Goal: Book appointment/travel/reservation

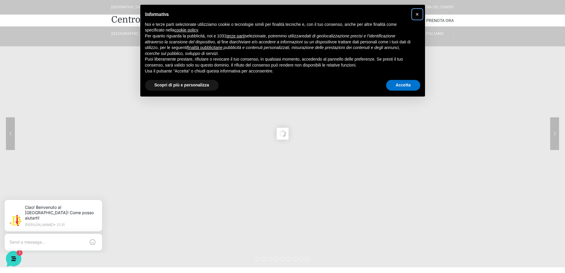
click at [420, 16] on button "×" at bounding box center [417, 13] width 9 height 9
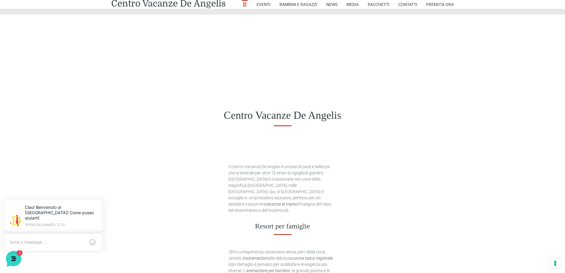
scroll to position [261, 0]
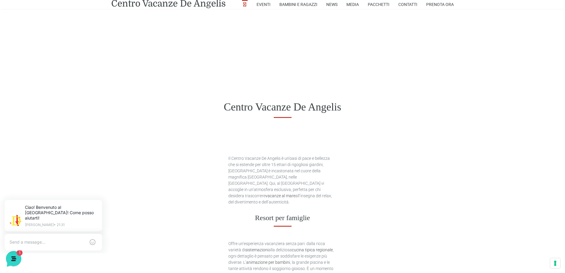
click at [189, 93] on div "Centro Vacanze De Angelis" at bounding box center [282, 107] width 565 height 46
click at [233, 96] on div "Centro Vacanze De Angelis" at bounding box center [282, 107] width 565 height 46
click at [264, 95] on div "Centro Vacanze De Angelis" at bounding box center [282, 107] width 565 height 46
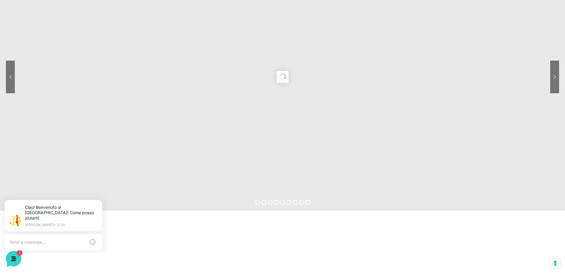
scroll to position [0, 0]
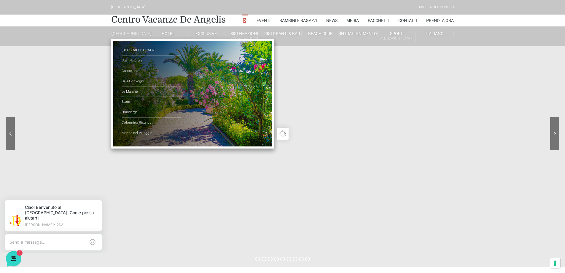
click at [137, 65] on link "Oasi Naturale" at bounding box center [151, 61] width 59 height 10
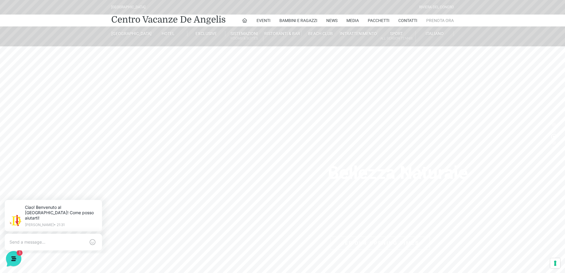
click at [445, 20] on link "Prenota Ora" at bounding box center [441, 21] width 28 height 12
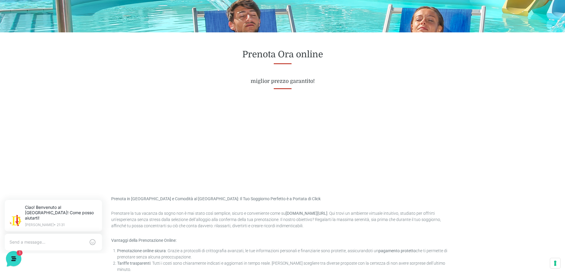
scroll to position [206, 0]
